Goal: Information Seeking & Learning: Learn about a topic

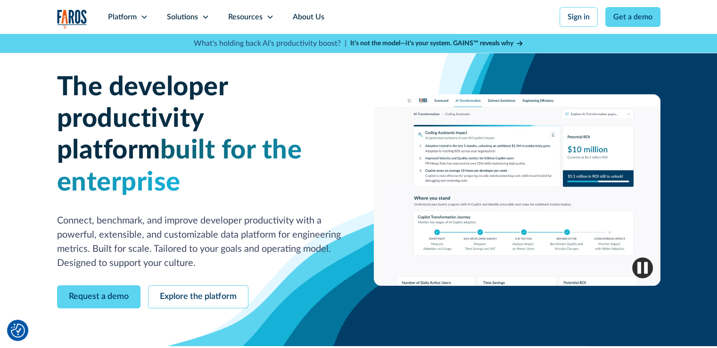
click at [206, 16] on icon at bounding box center [206, 17] width 8 height 8
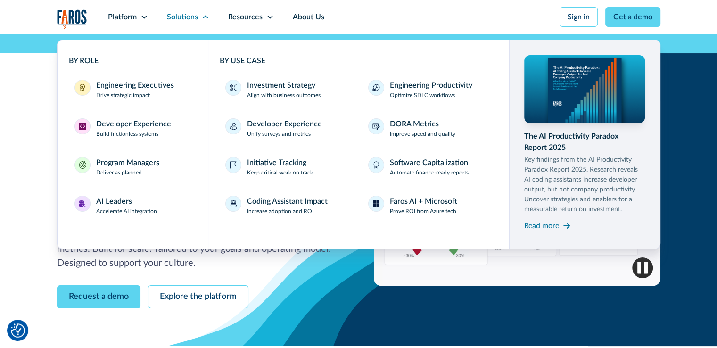
click at [206, 16] on icon at bounding box center [206, 17] width 8 height 8
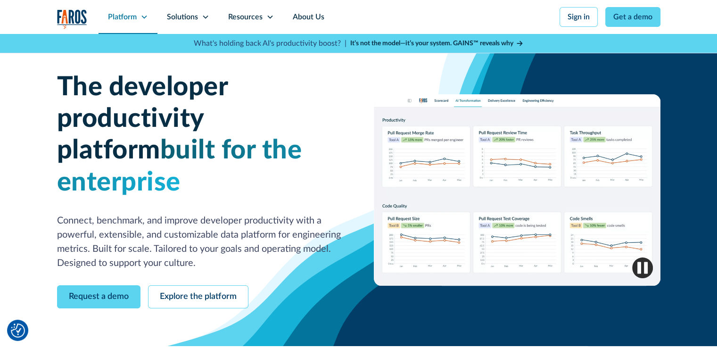
click at [148, 16] on div "Platform" at bounding box center [127, 17] width 59 height 34
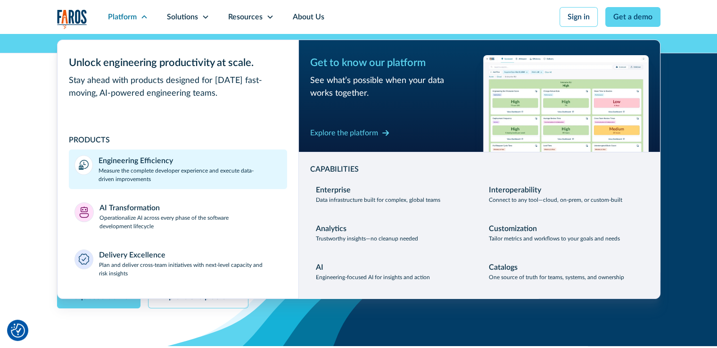
click at [134, 164] on div "Engineering Efficiency" at bounding box center [135, 160] width 74 height 11
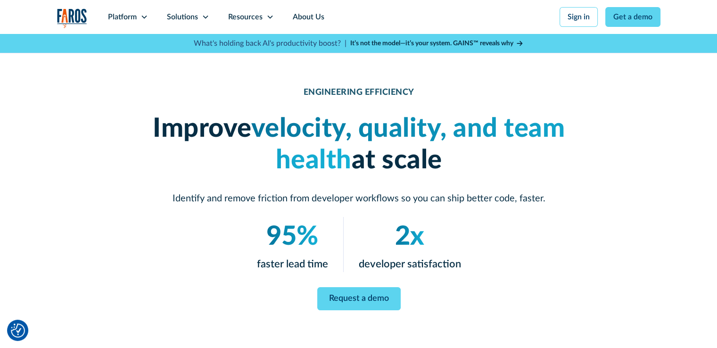
click at [647, 172] on div "ENGINEERING EFFICIENCY Improve velocity, quality, and team health at scale Iden…" at bounding box center [358, 198] width 603 height 223
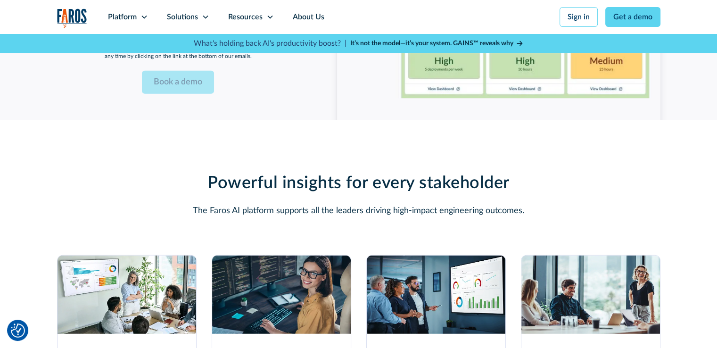
scroll to position [648, 0]
